Goal: Task Accomplishment & Management: Complete application form

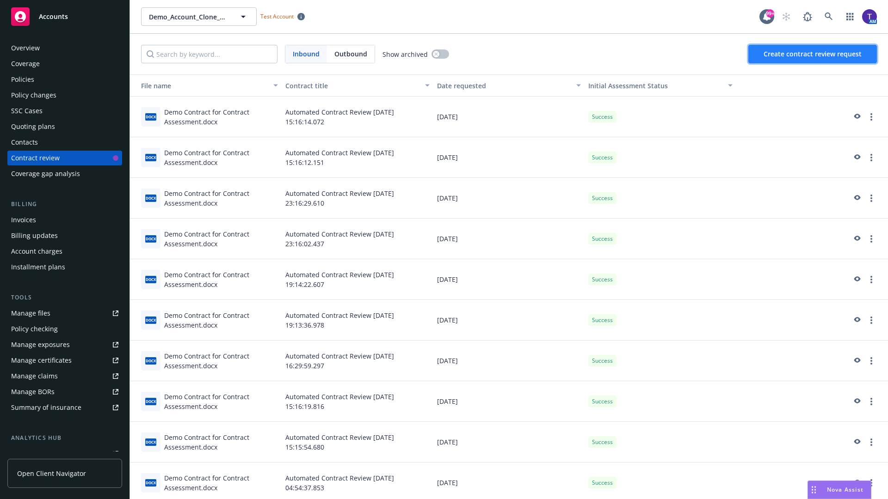
click at [813, 54] on span "Create contract review request" at bounding box center [812, 53] width 98 height 9
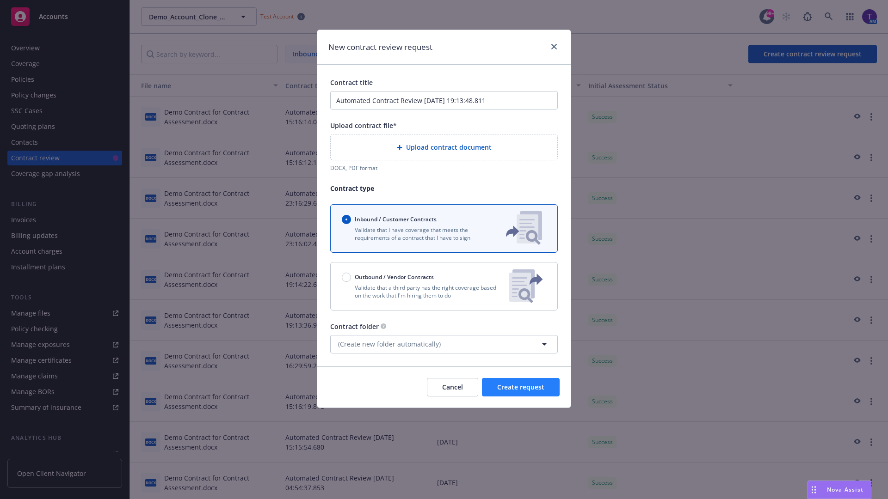
type input "Automated Contract Review 08-29-2025 19:13:48.811"
click at [444, 286] on p "Validate that a third party has the right coverage based on the work that I'm h…" at bounding box center [422, 292] width 160 height 16
radio input "false"
radio input "true"
click at [521, 392] on span "Create request" at bounding box center [520, 387] width 47 height 9
